Goal: Task Accomplishment & Management: Manage account settings

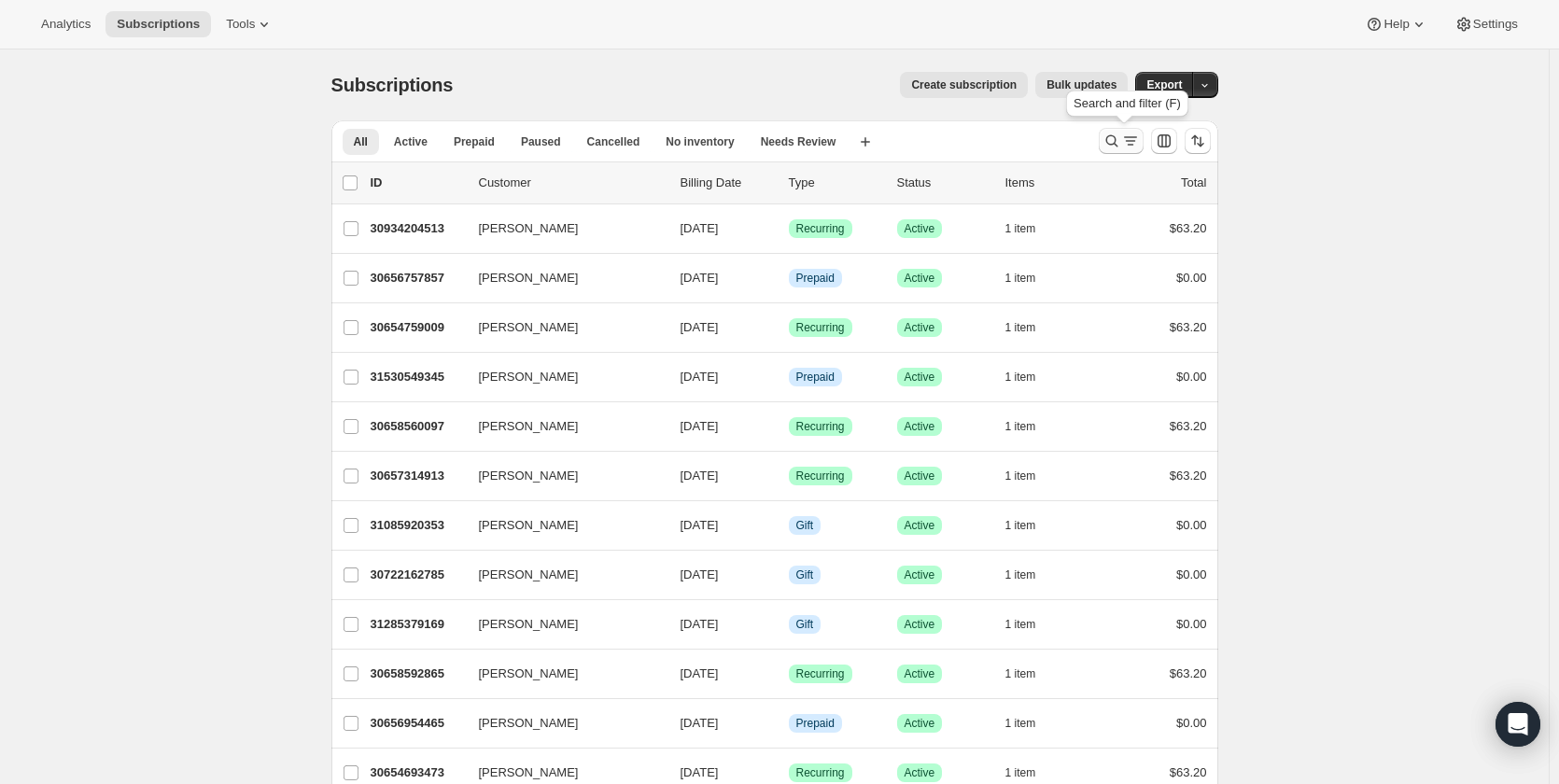
click at [1112, 140] on icon "Search and filter results" at bounding box center [1112, 141] width 19 height 19
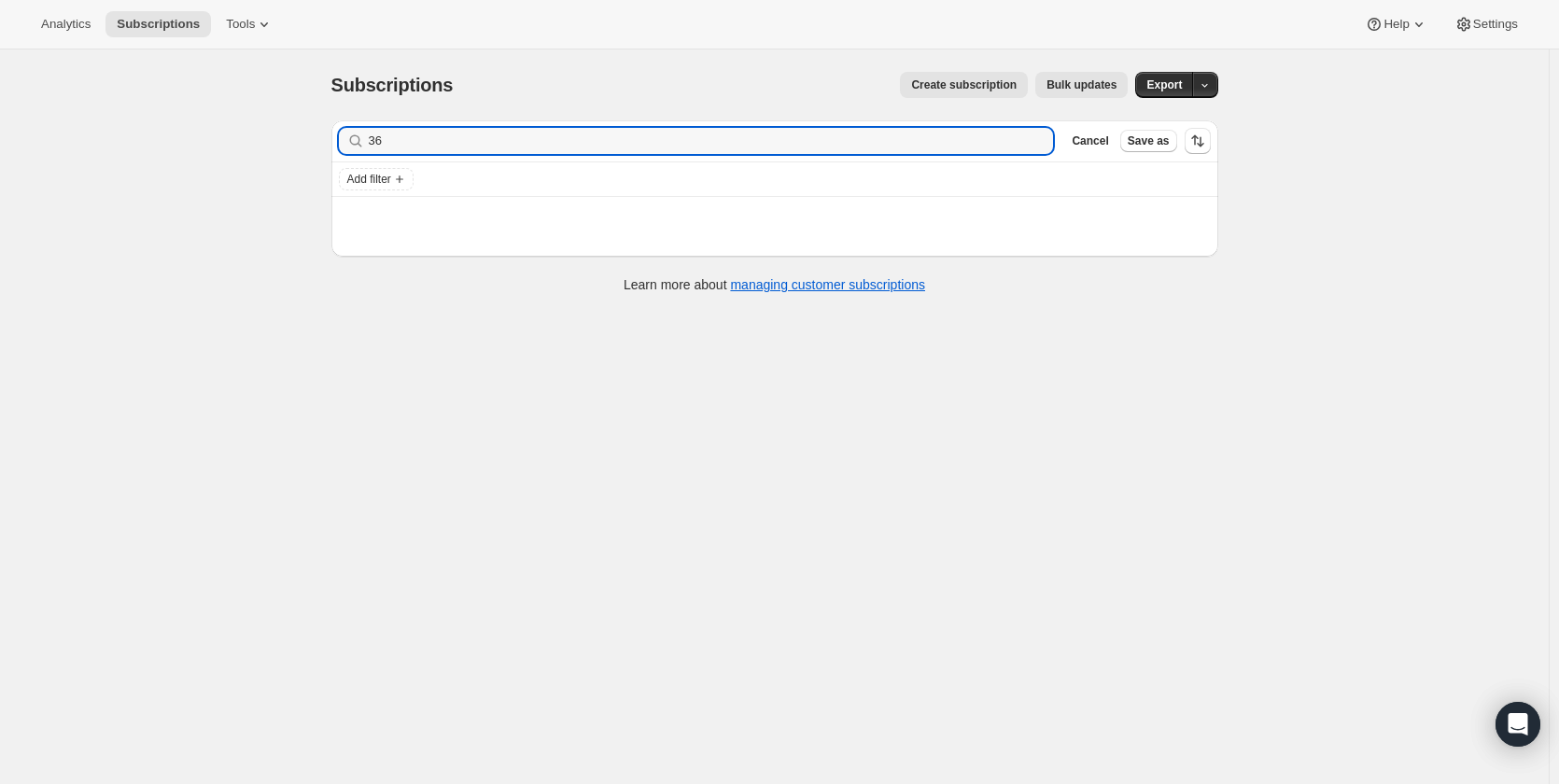
type input "3"
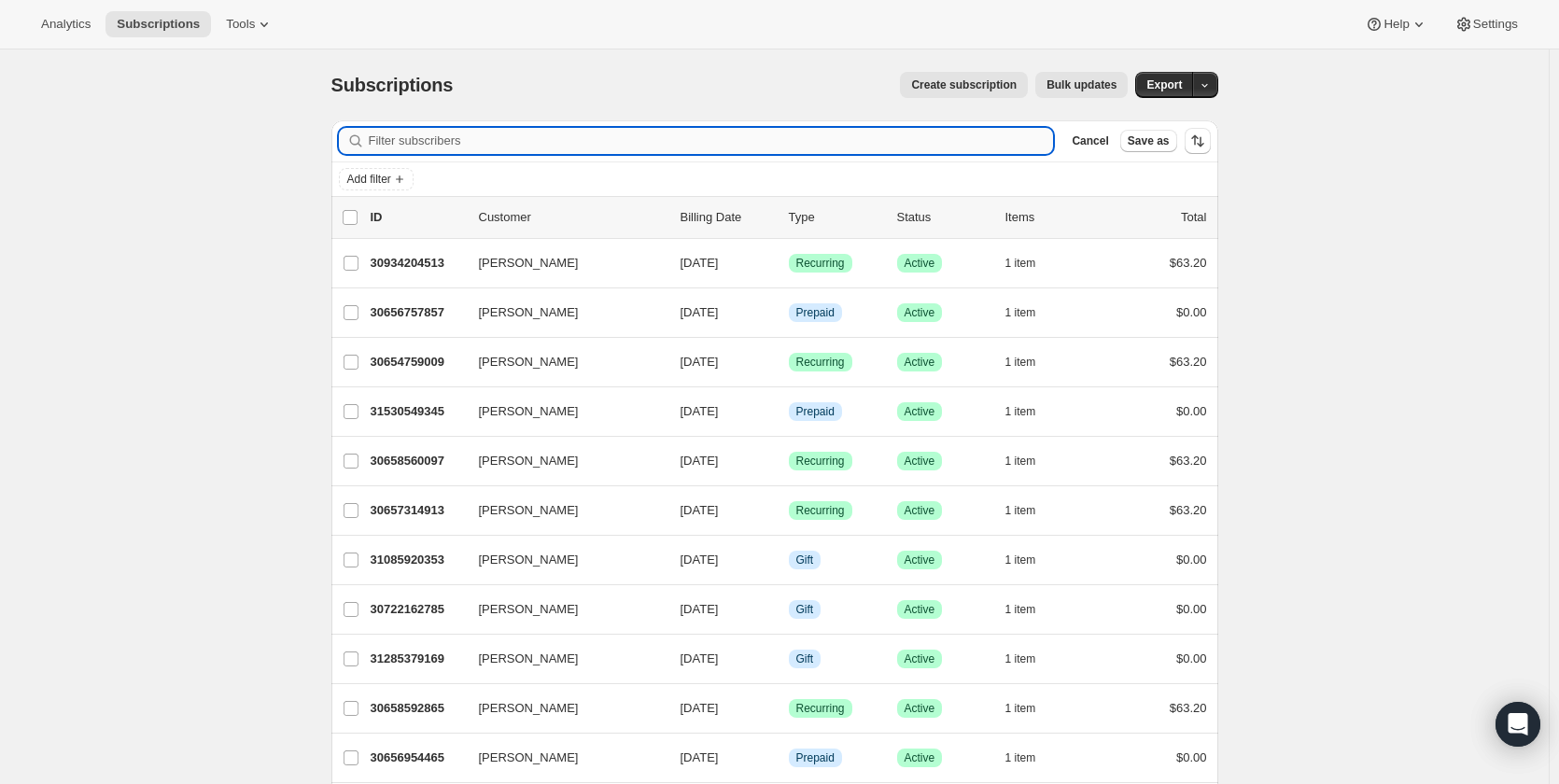
click at [442, 139] on input "Filter subscribers" at bounding box center [711, 141] width 685 height 26
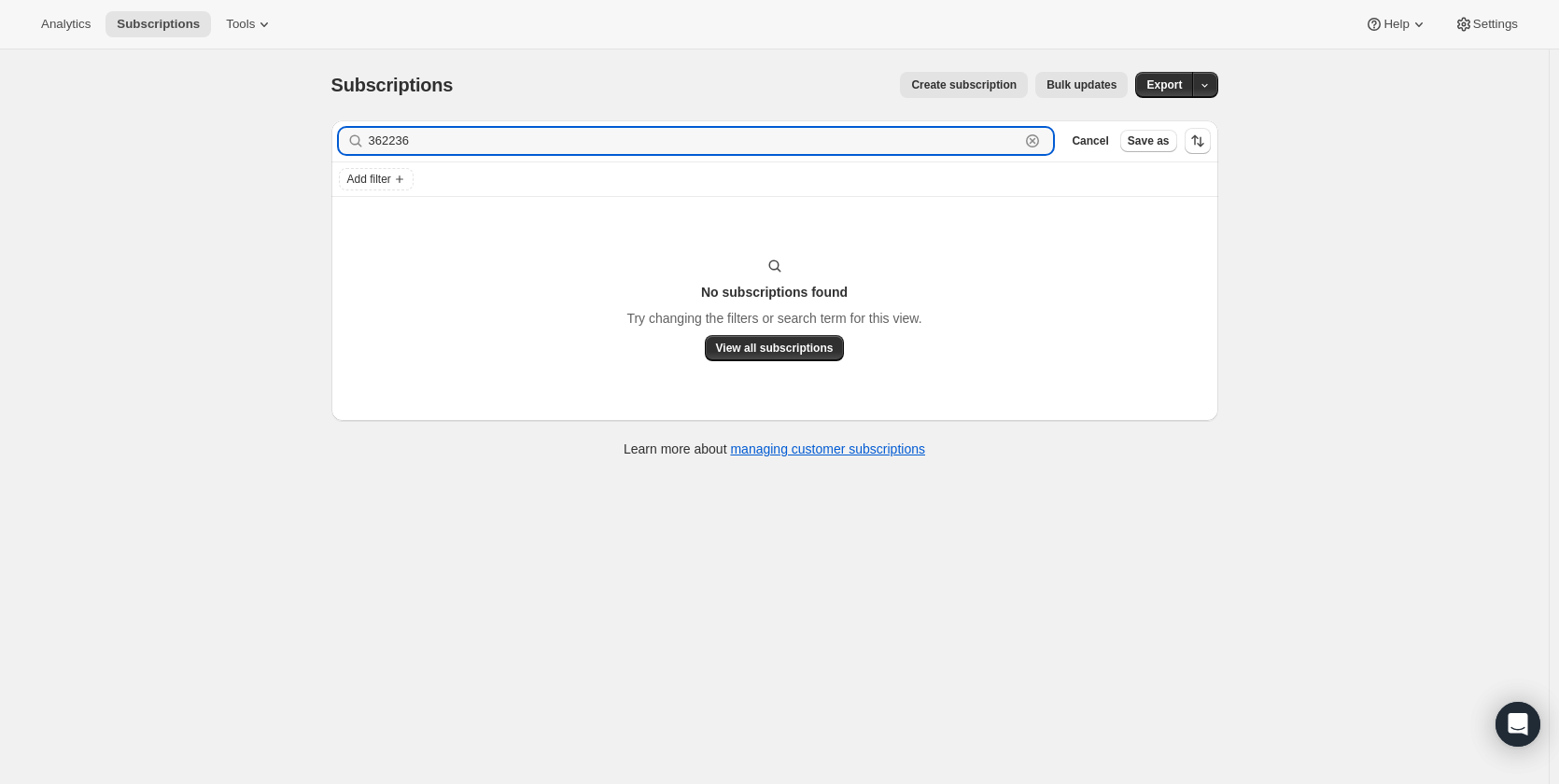
type input "362236"
click at [196, 303] on div "Subscriptions. This page is ready Subscriptions Create subscription Bulk update…" at bounding box center [775, 442] width 1549 height 784
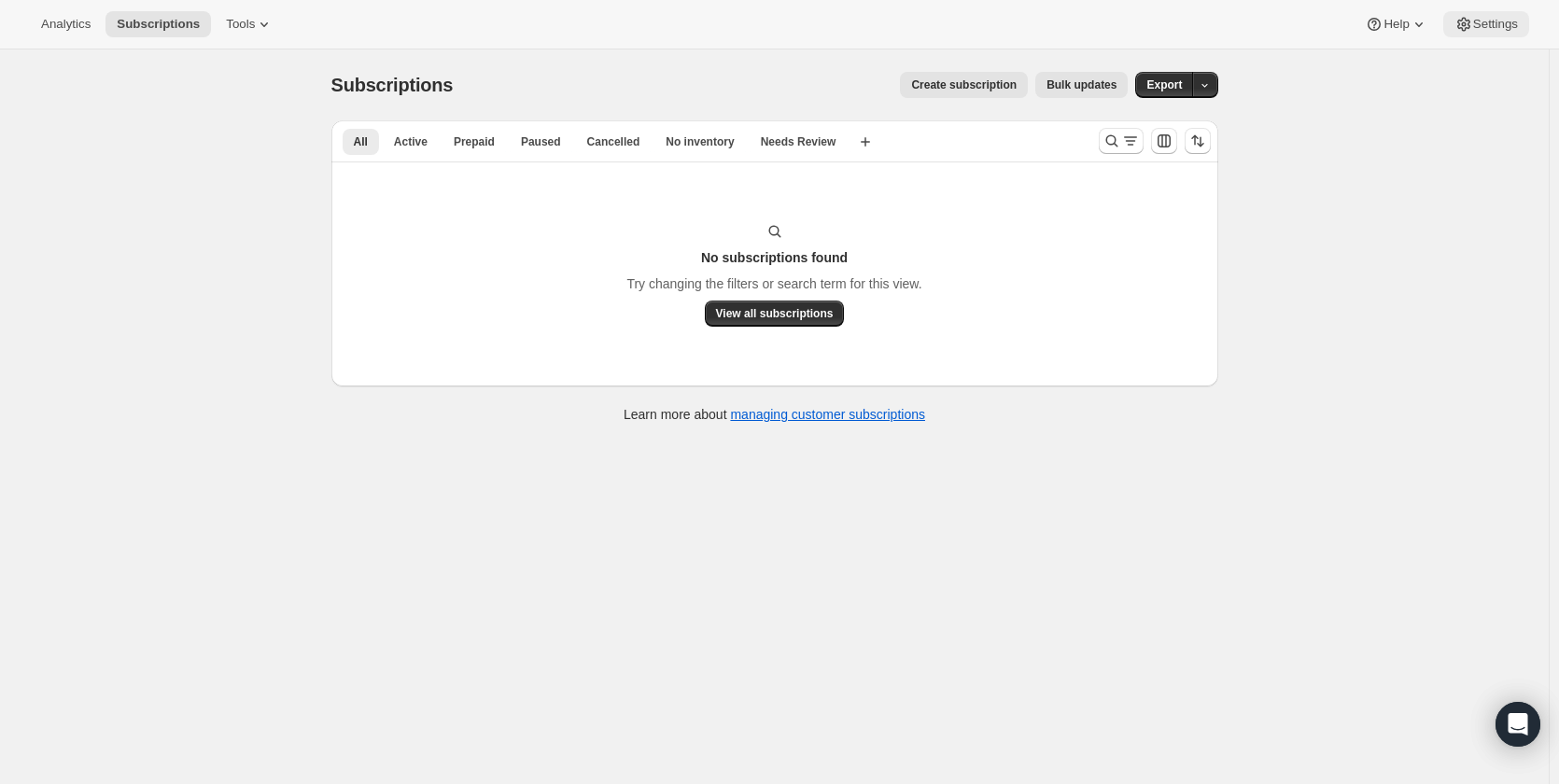
click at [1495, 22] on span "Settings" at bounding box center [1495, 24] width 45 height 15
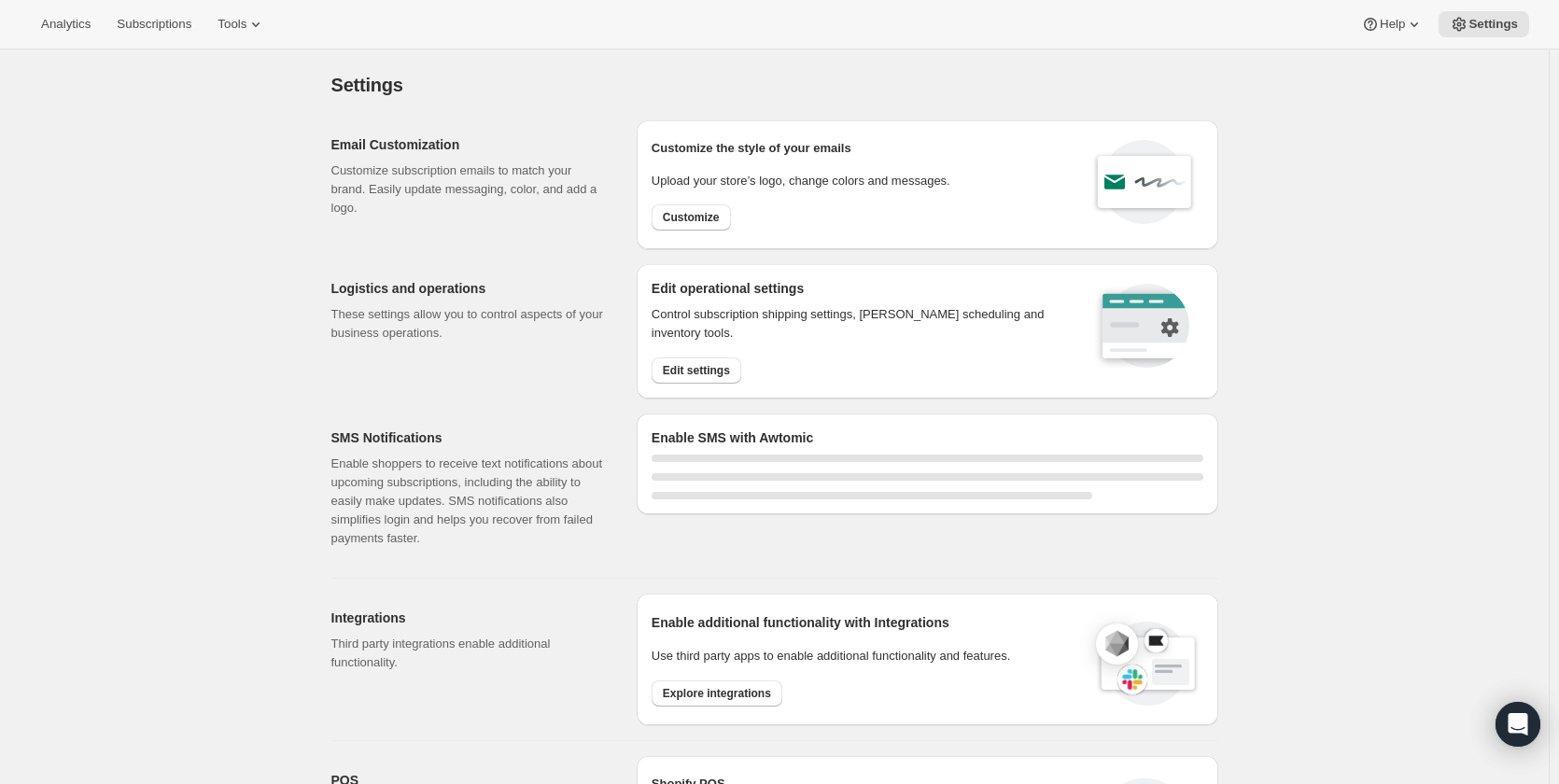
select select "22:00"
select select "09:00"
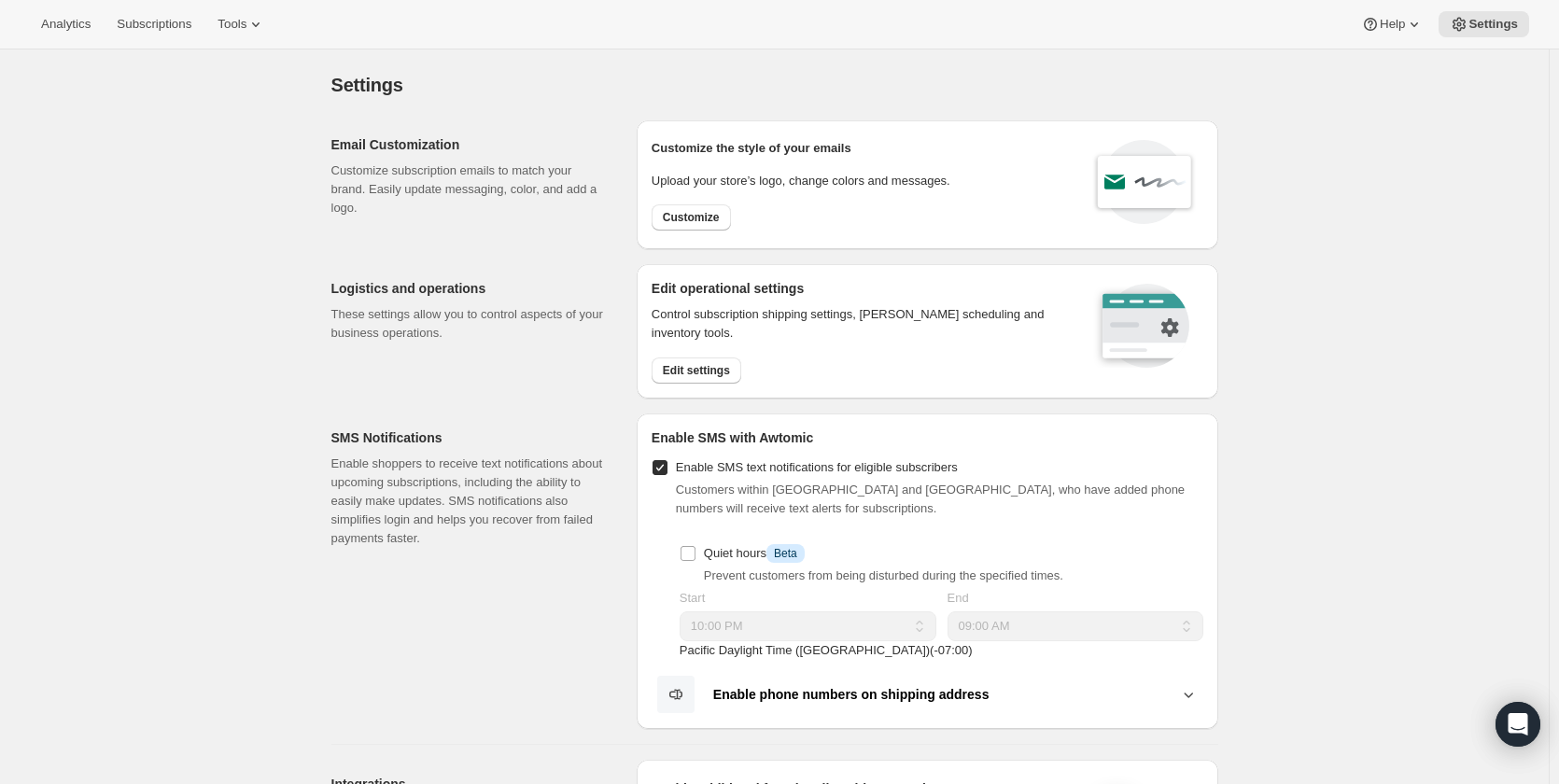
scroll to position [466, 0]
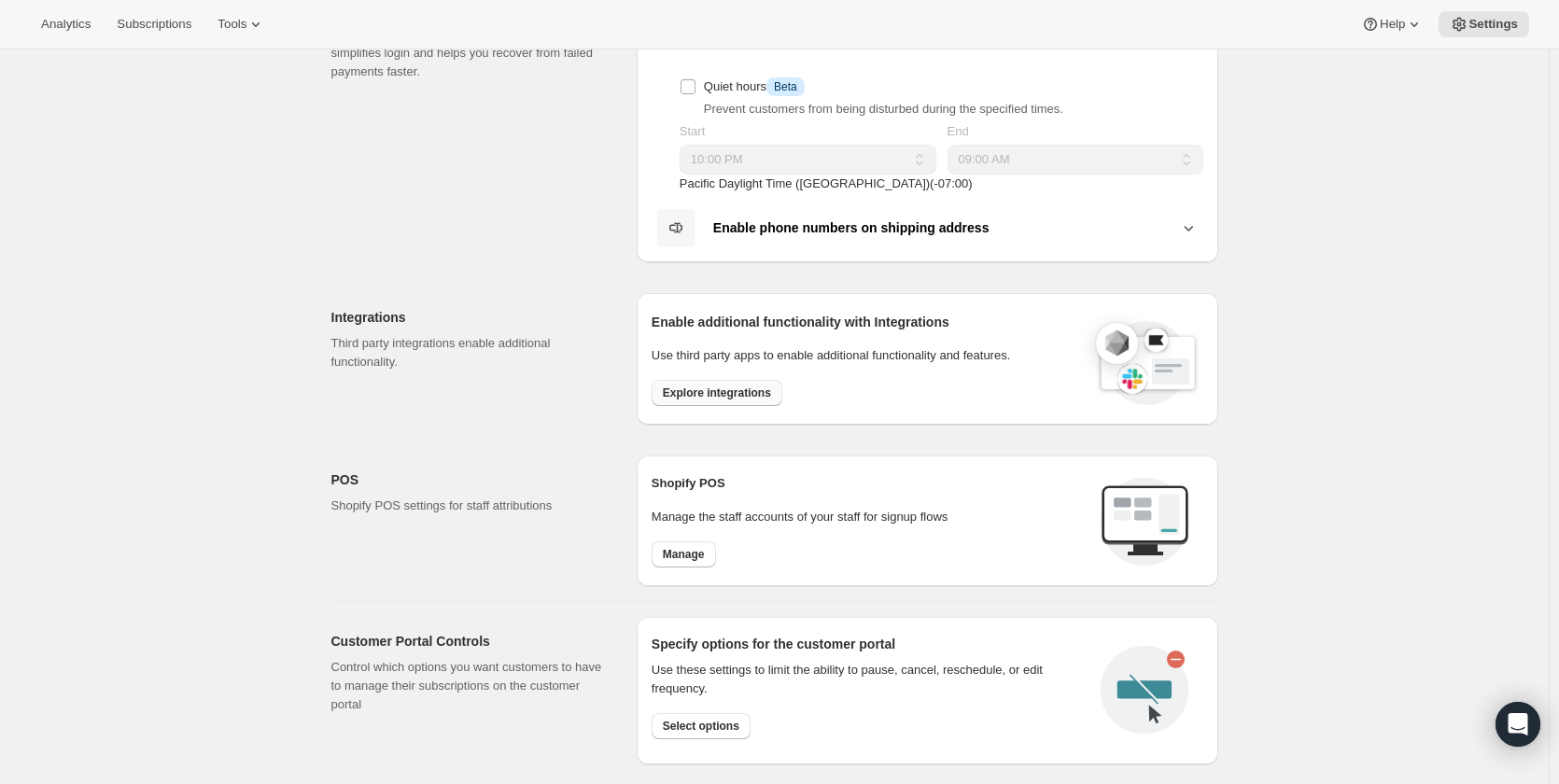
click at [730, 395] on span "Explore integrations" at bounding box center [717, 392] width 108 height 15
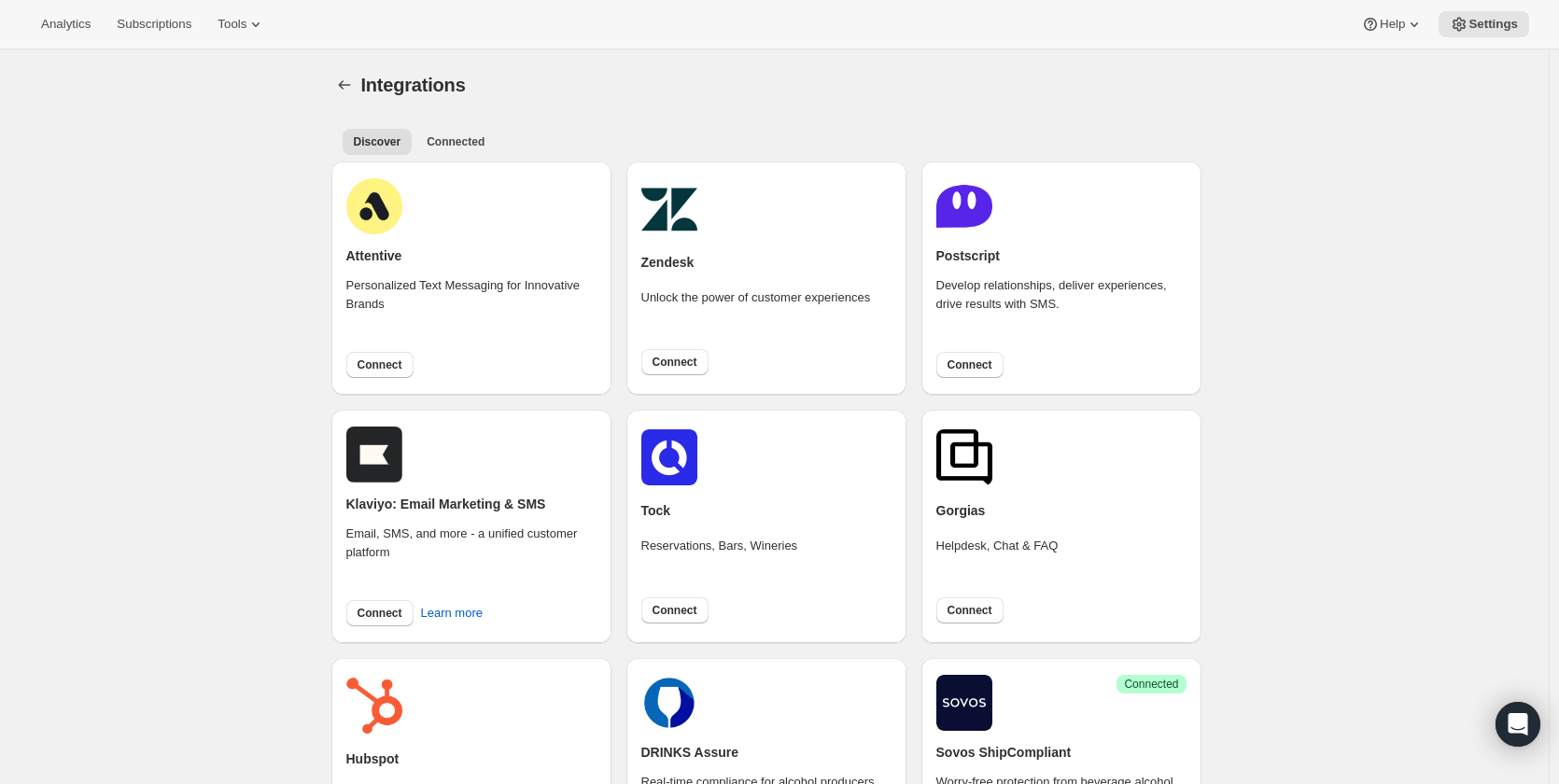
scroll to position [466, 0]
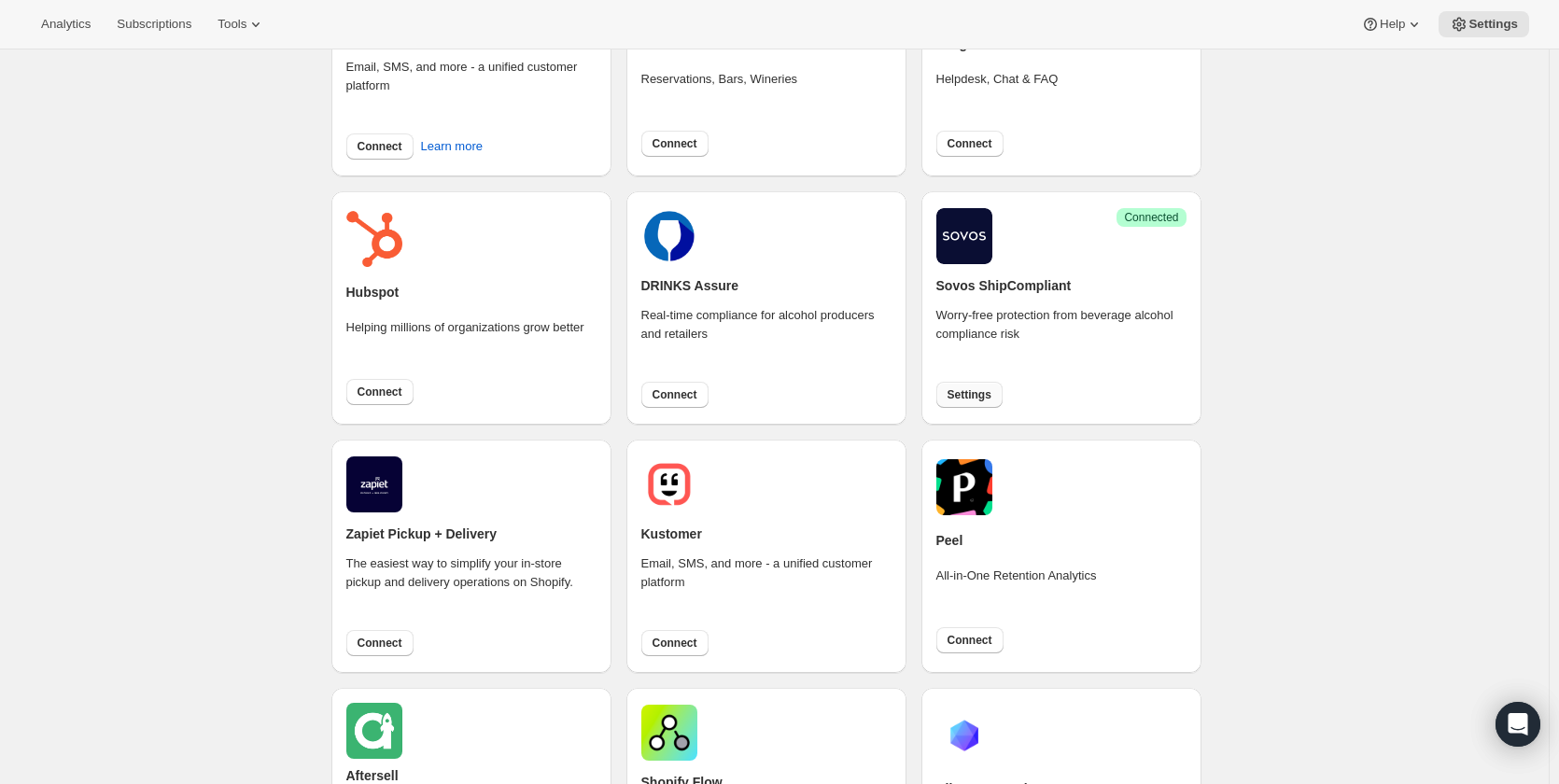
click at [992, 399] on span "Settings" at bounding box center [969, 394] width 44 height 15
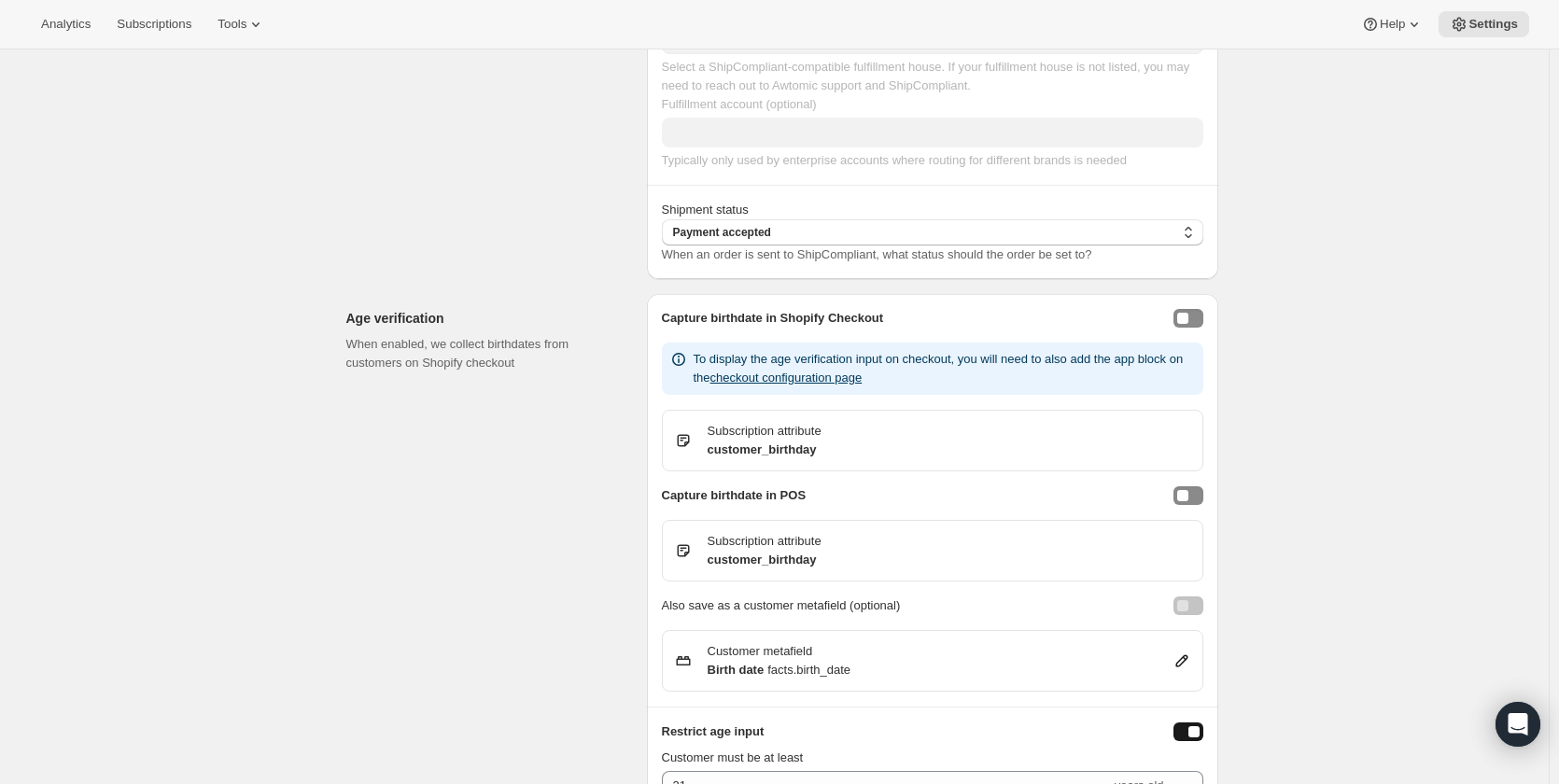
scroll to position [1097, 0]
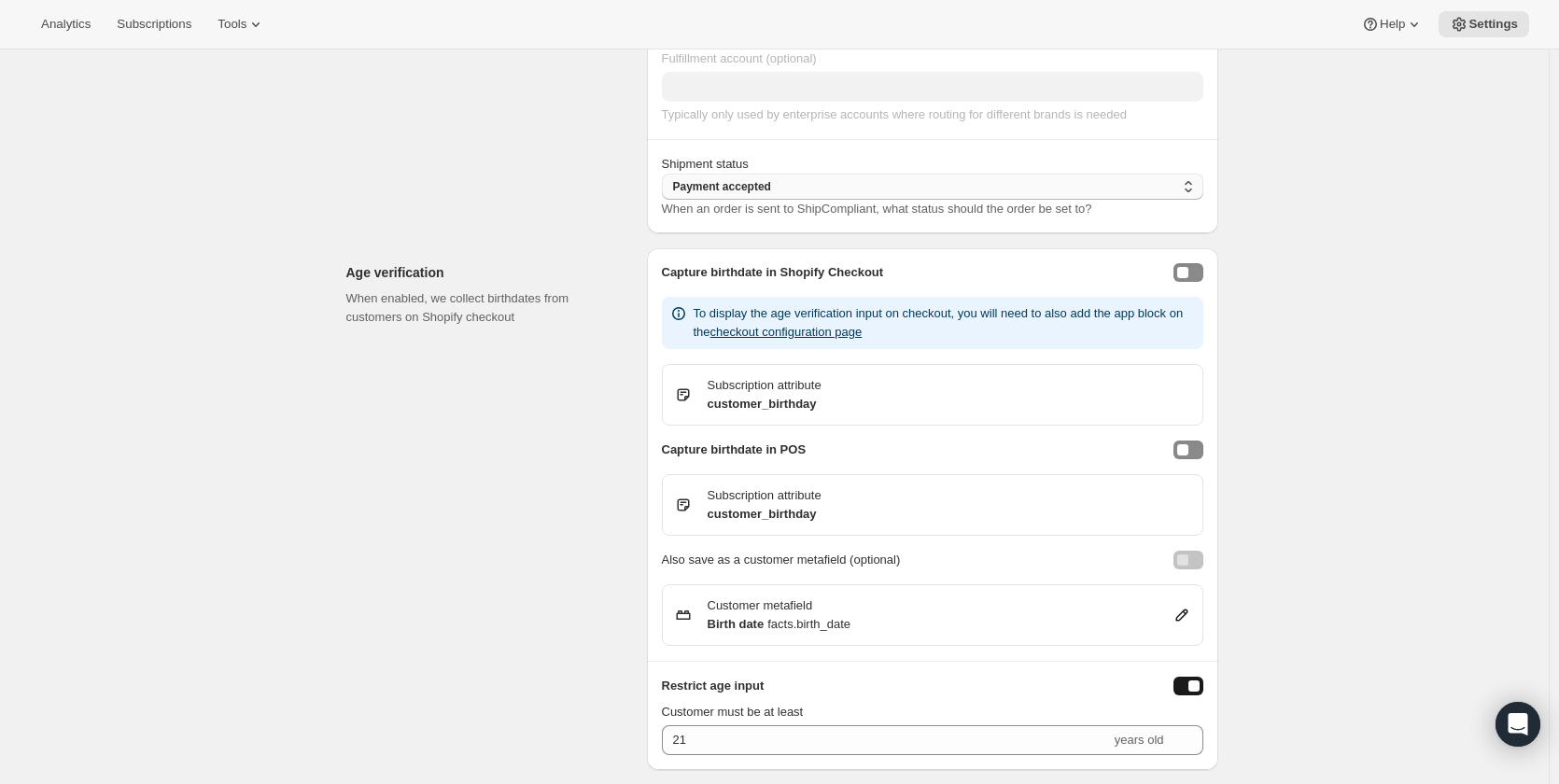
click at [778, 180] on button "Payment accepted" at bounding box center [932, 187] width 541 height 26
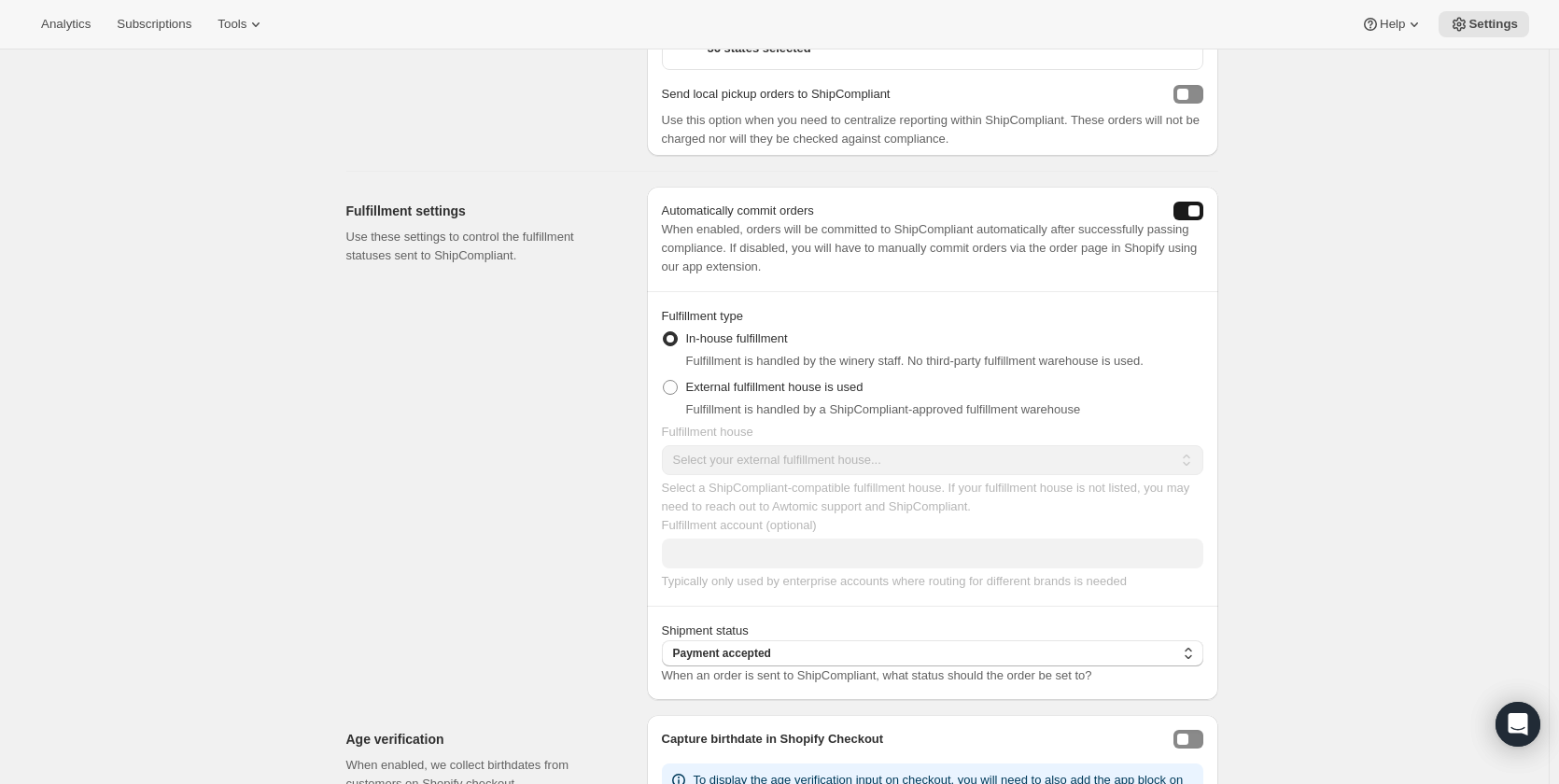
scroll to position [164, 0]
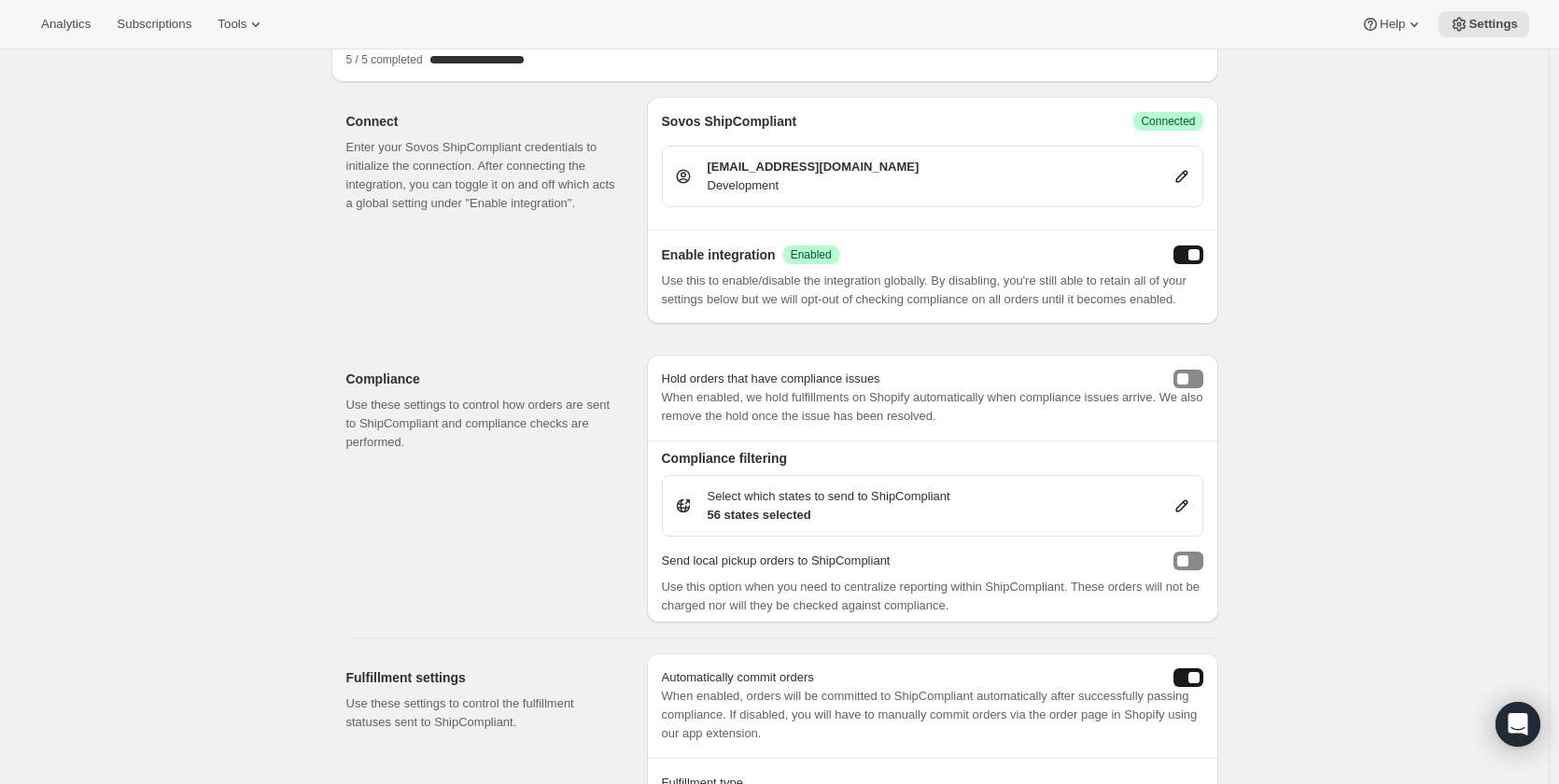
click at [406, 283] on div "Connect Enter your Sovos ShipCompliant credentials to initialize the connection…" at bounding box center [490, 210] width 286 height 226
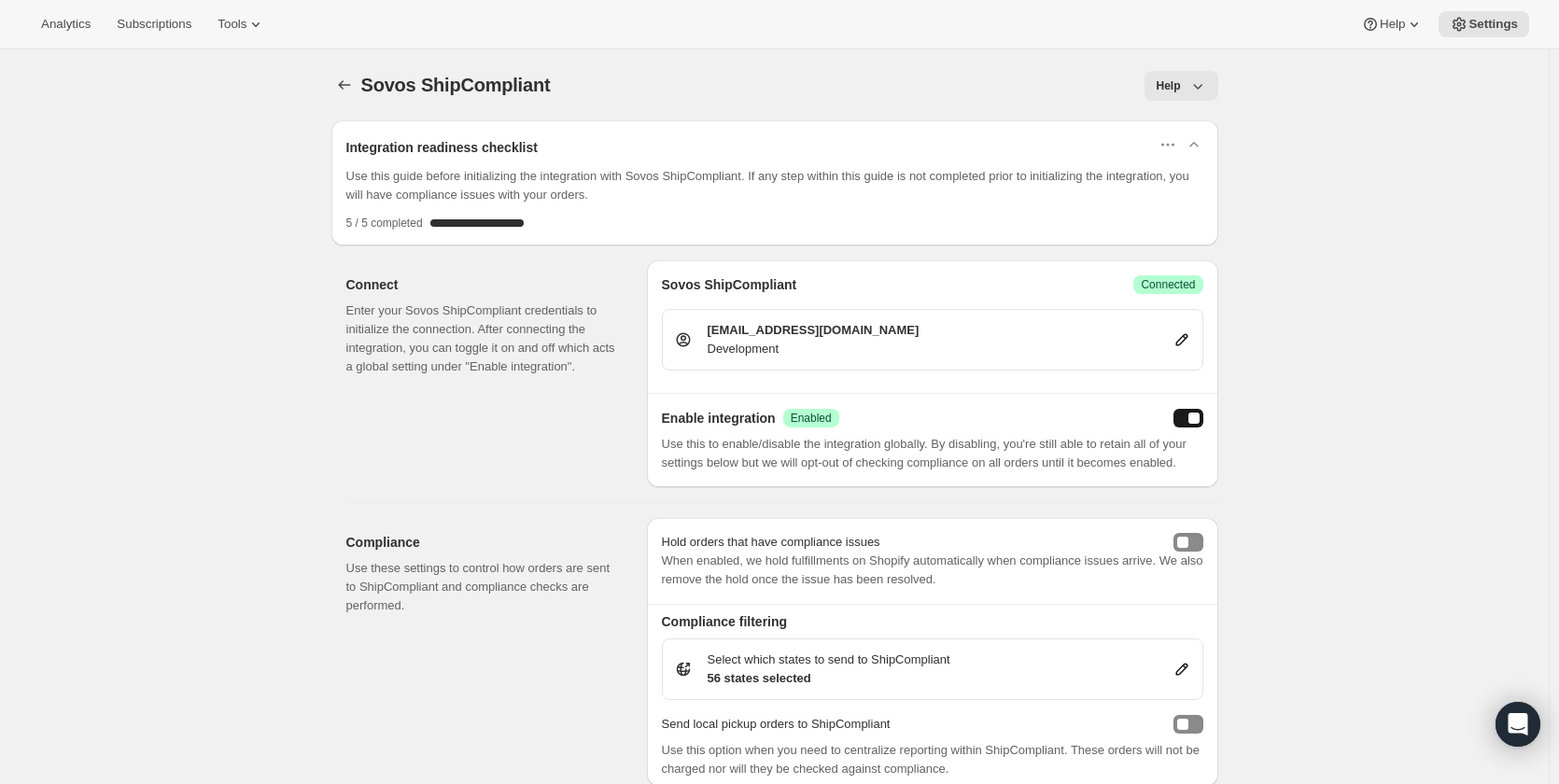
click at [1200, 86] on icon "button" at bounding box center [1198, 87] width 9 height 6
